Goal: Find specific page/section: Find specific page/section

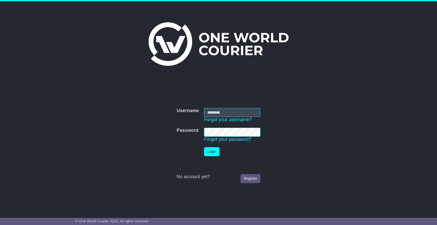
type input "**********"
click at [209, 151] on button "Login" at bounding box center [211, 151] width 15 height 9
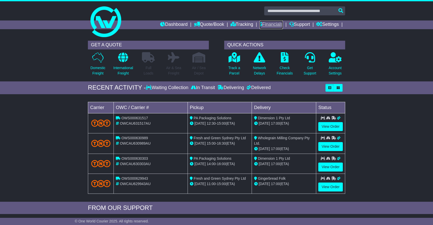
click at [270, 26] on link "Financials" at bounding box center [271, 25] width 23 height 9
